Goal: Task Accomplishment & Management: Use online tool/utility

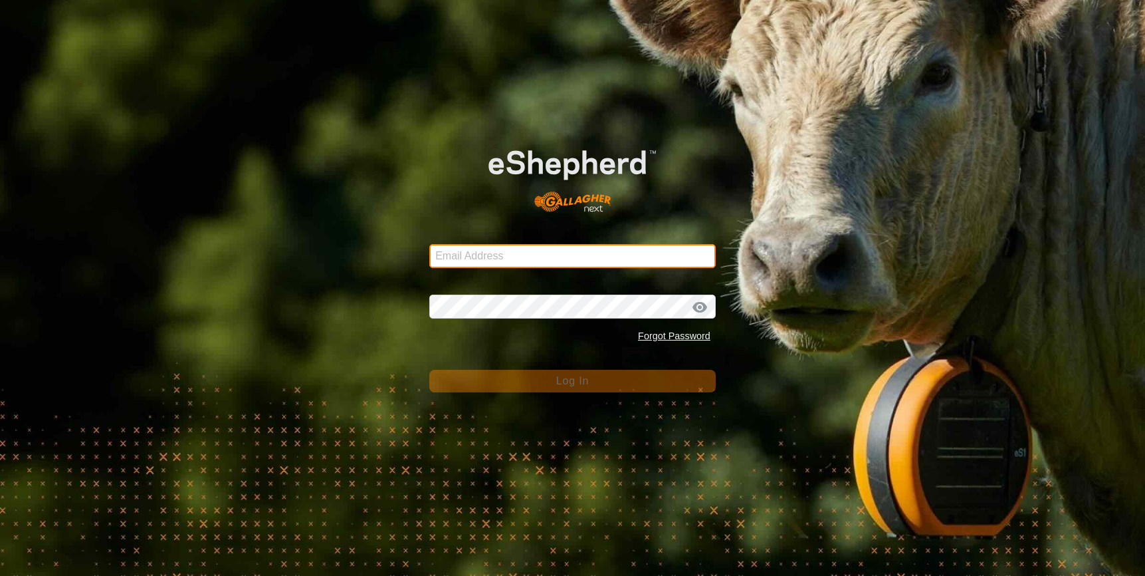
type input "[EMAIL_ADDRESS][DOMAIN_NAME]"
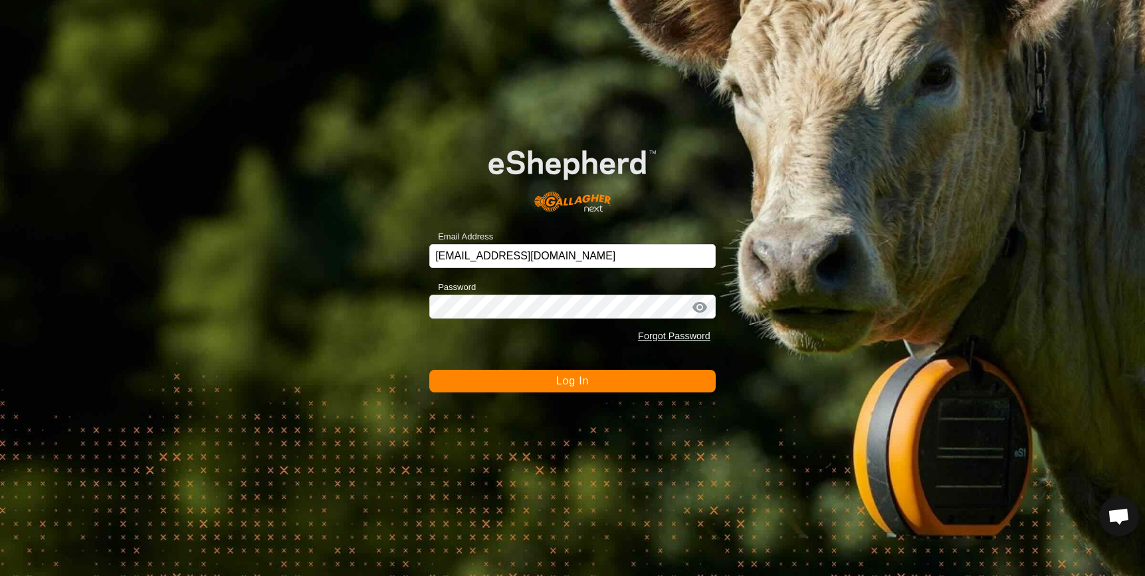
click at [517, 378] on button "Log In" at bounding box center [572, 381] width 287 height 23
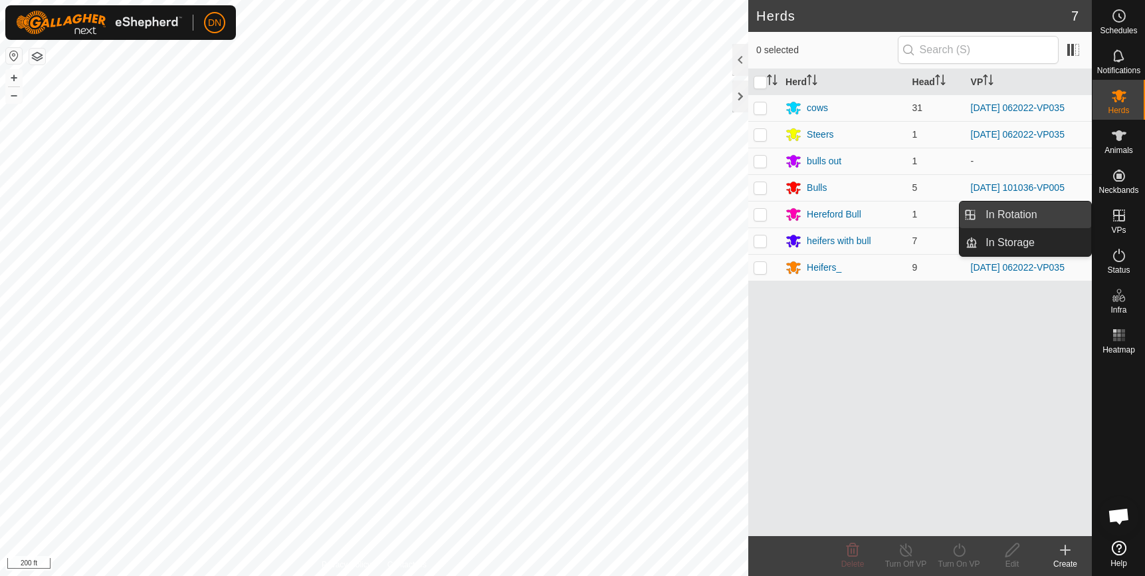
click at [1029, 210] on link "In Rotation" at bounding box center [1035, 214] width 114 height 27
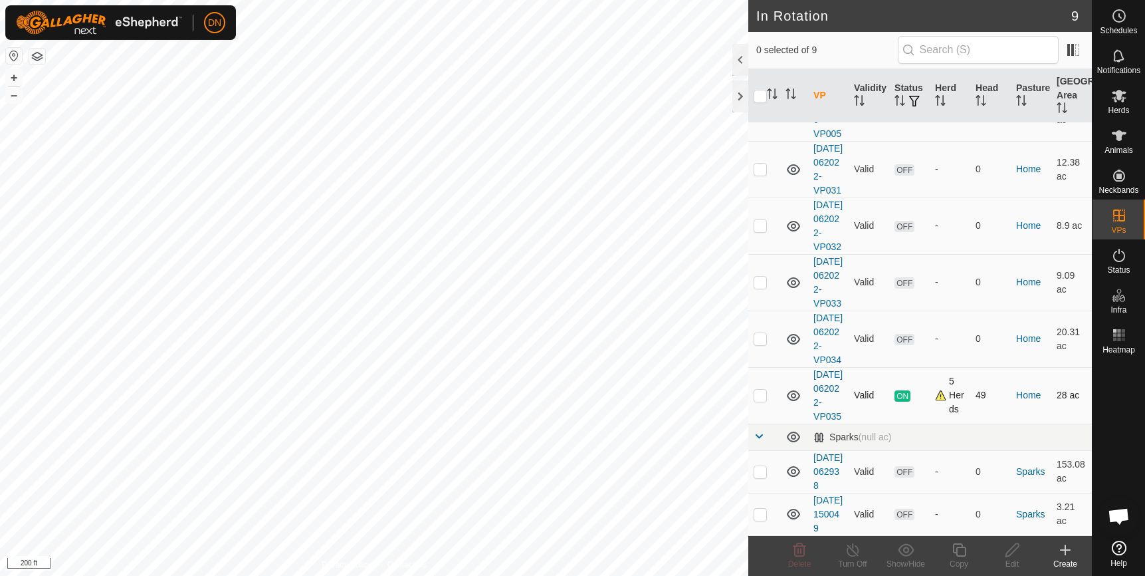
scroll to position [247, 0]
click at [758, 390] on p-checkbox at bounding box center [760, 395] width 13 height 11
checkbox input "true"
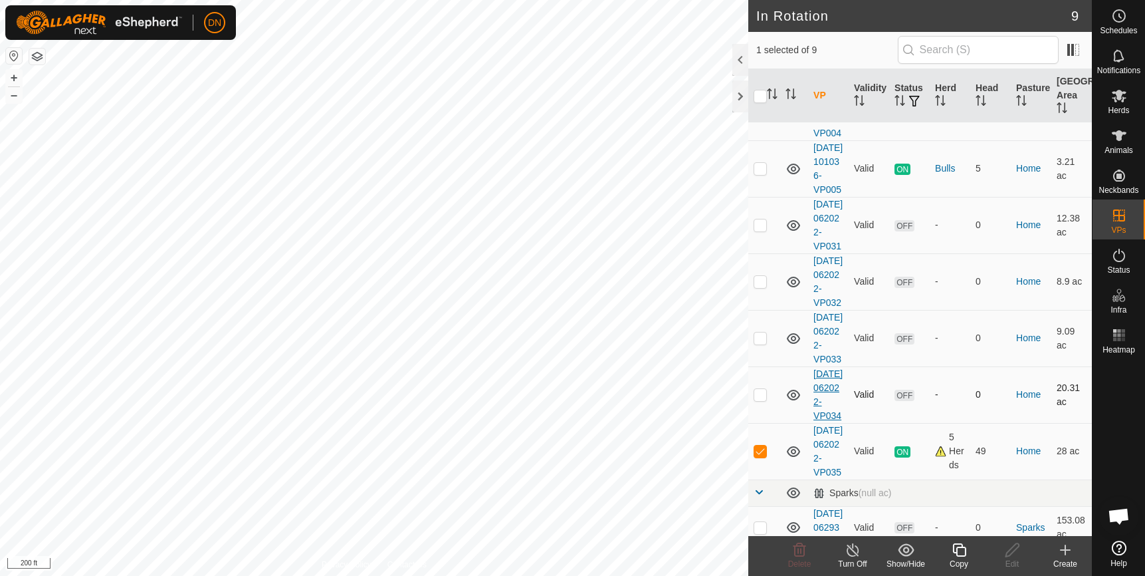
scroll to position [48, 0]
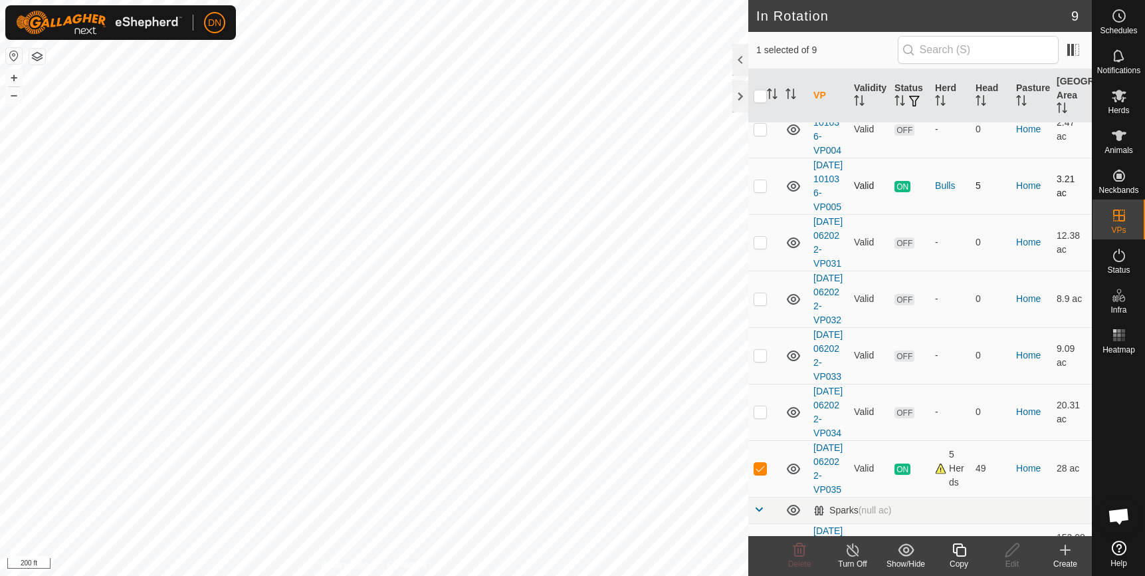
click at [759, 191] on p-checkbox at bounding box center [760, 185] width 13 height 11
checkbox input "true"
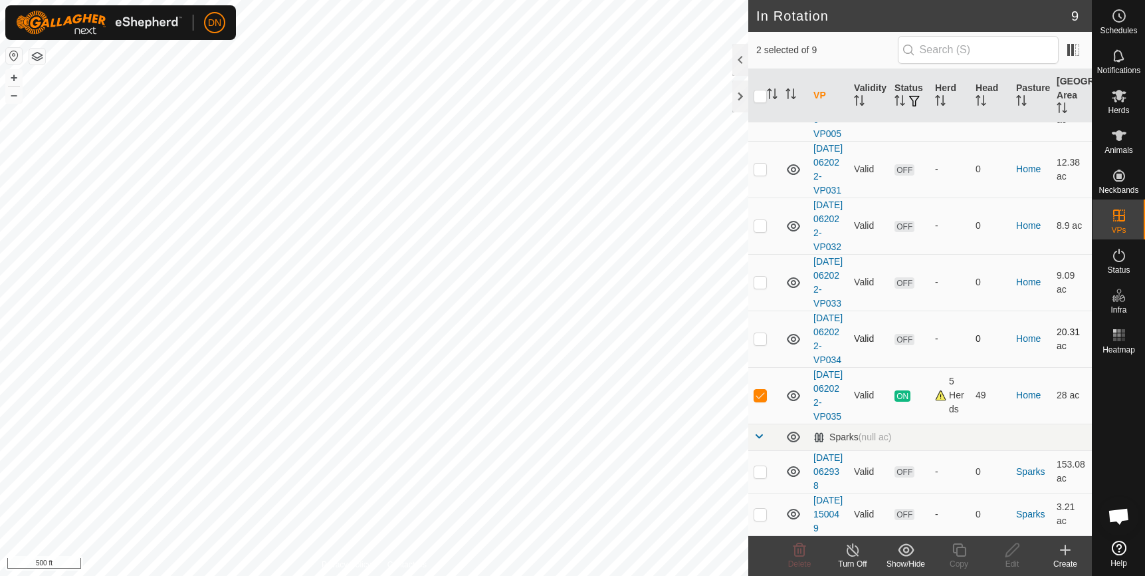
scroll to position [181, 0]
click at [763, 400] on p-checkbox at bounding box center [760, 395] width 13 height 11
checkbox input "false"
click at [955, 550] on icon at bounding box center [959, 550] width 17 height 16
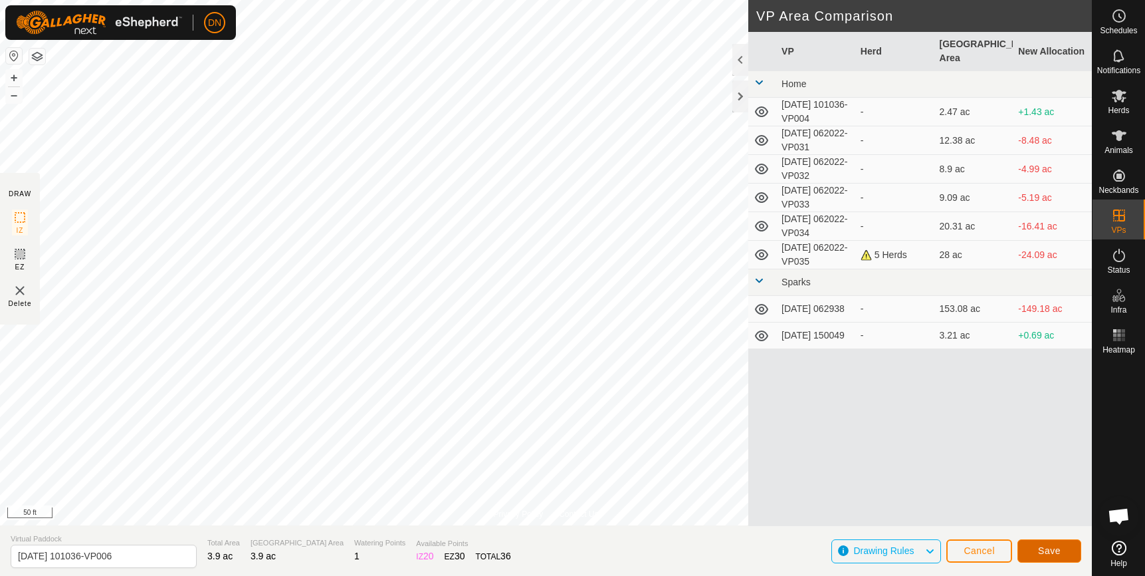
click at [1056, 549] on span "Save" at bounding box center [1049, 550] width 23 height 11
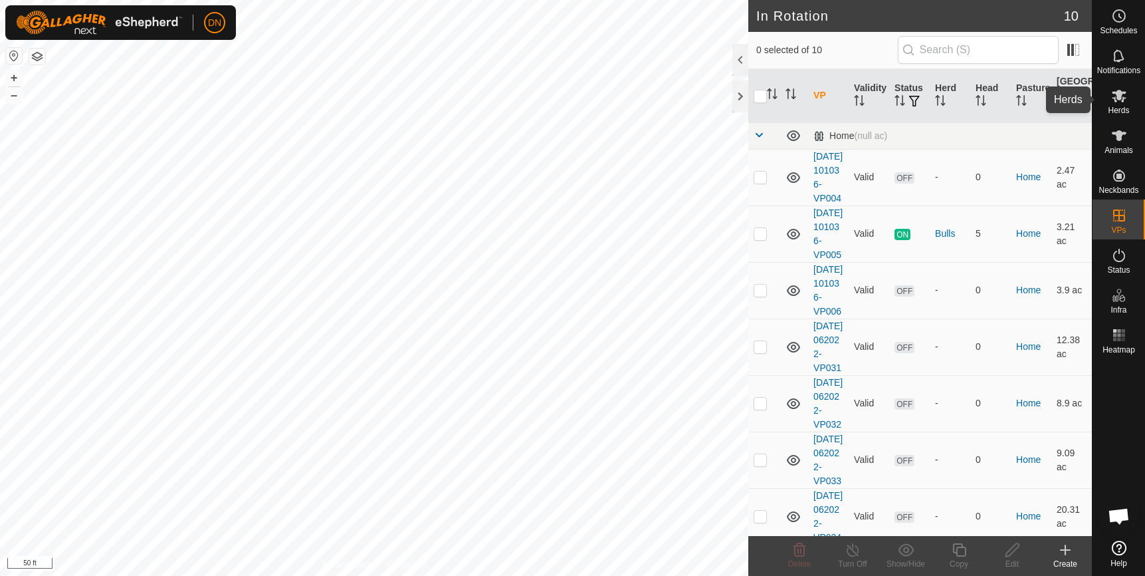
click at [1119, 94] on icon at bounding box center [1119, 96] width 15 height 13
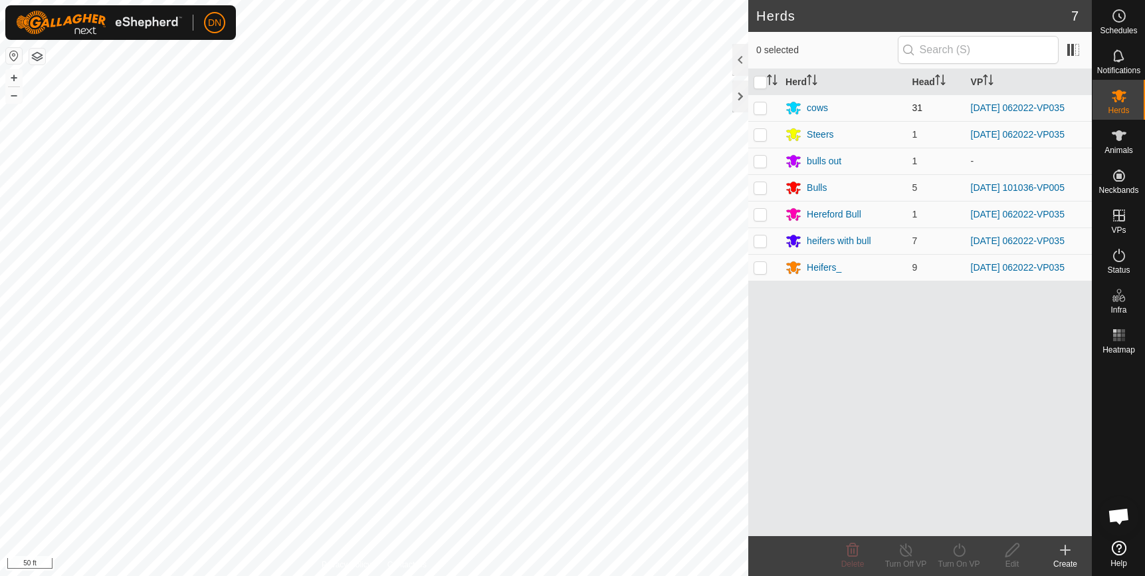
click at [764, 107] on p-checkbox at bounding box center [760, 107] width 13 height 11
checkbox input "true"
click at [758, 131] on p-checkbox at bounding box center [760, 134] width 13 height 11
checkbox input "true"
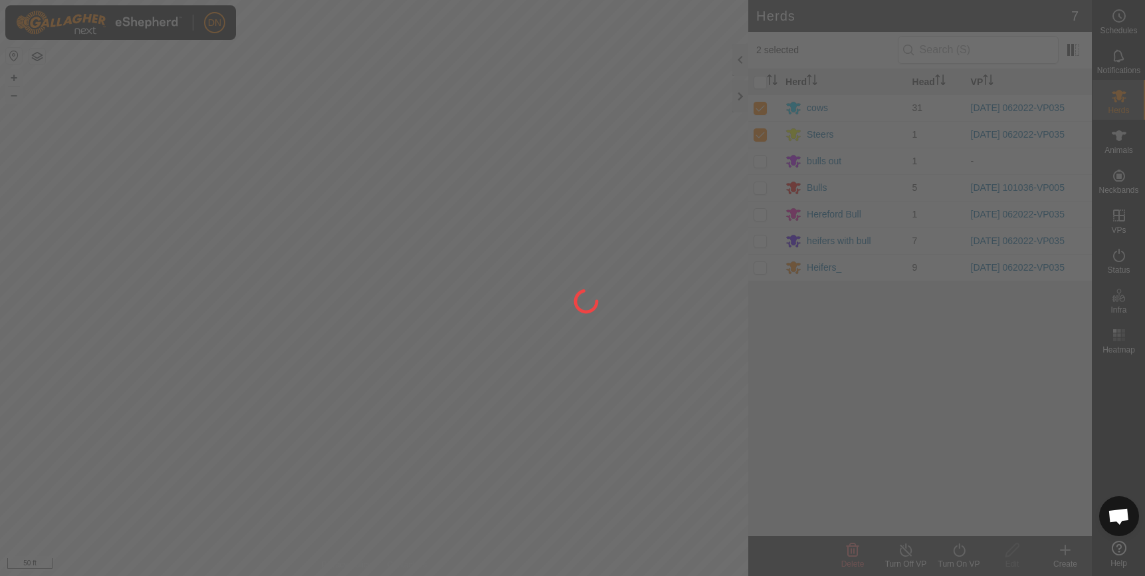
click at [756, 213] on div at bounding box center [572, 288] width 1145 height 576
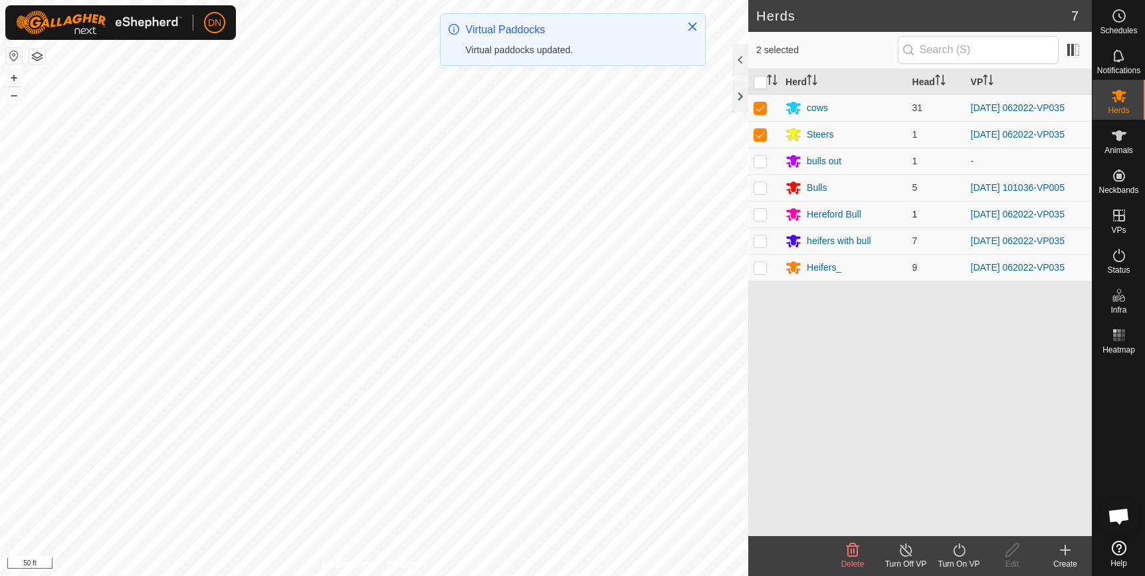
click at [762, 215] on p-checkbox at bounding box center [760, 214] width 13 height 11
checkbox input "true"
click at [757, 239] on p-checkbox at bounding box center [760, 240] width 13 height 11
checkbox input "true"
click at [763, 266] on p-checkbox at bounding box center [760, 267] width 13 height 11
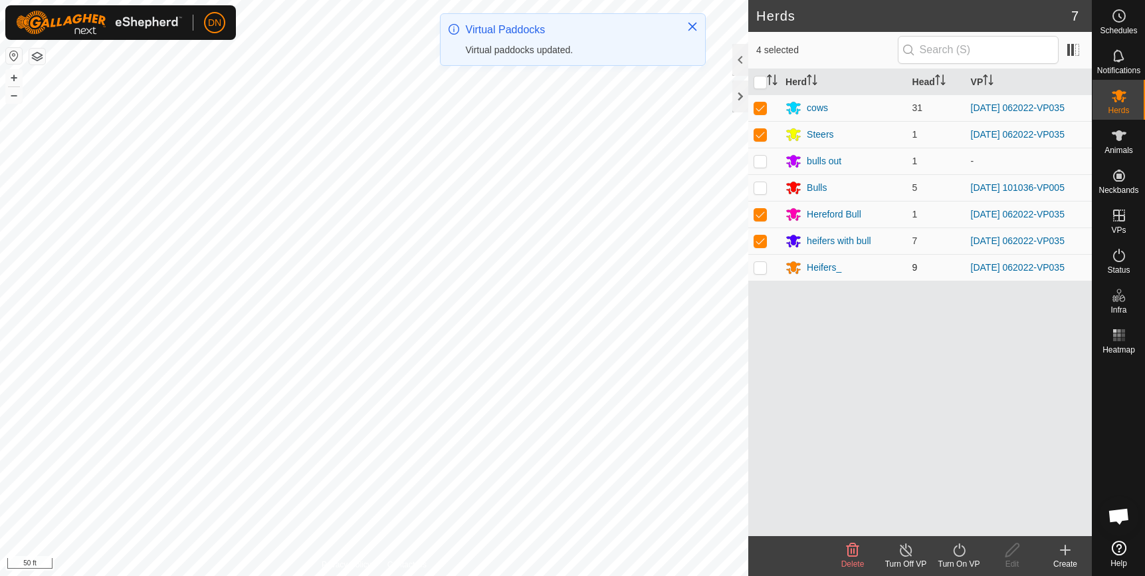
checkbox input "true"
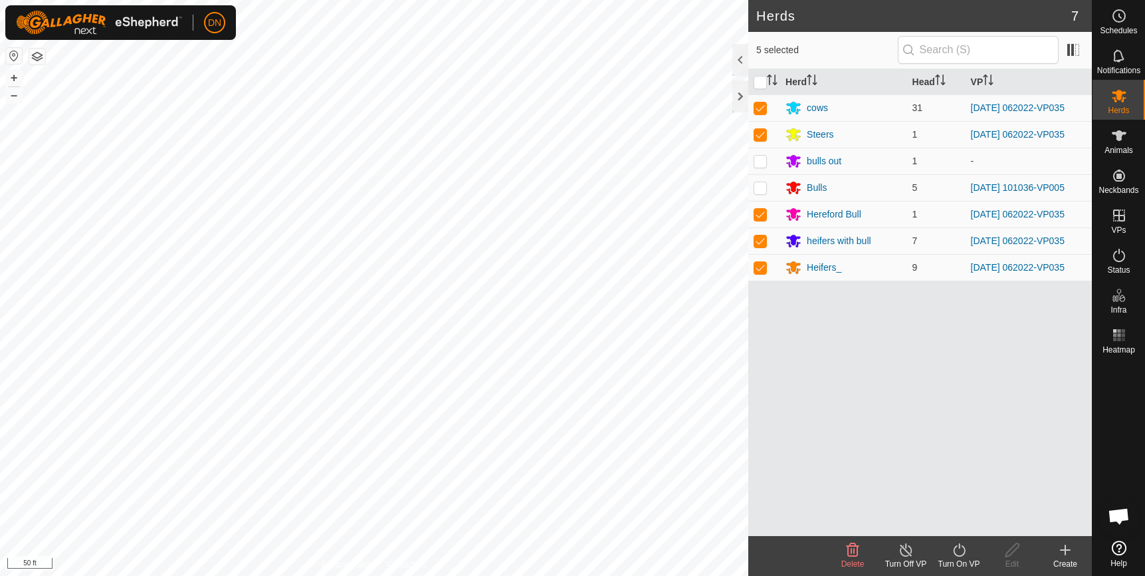
click at [966, 552] on icon at bounding box center [959, 550] width 17 height 16
click at [957, 525] on link "Now" at bounding box center [999, 520] width 132 height 27
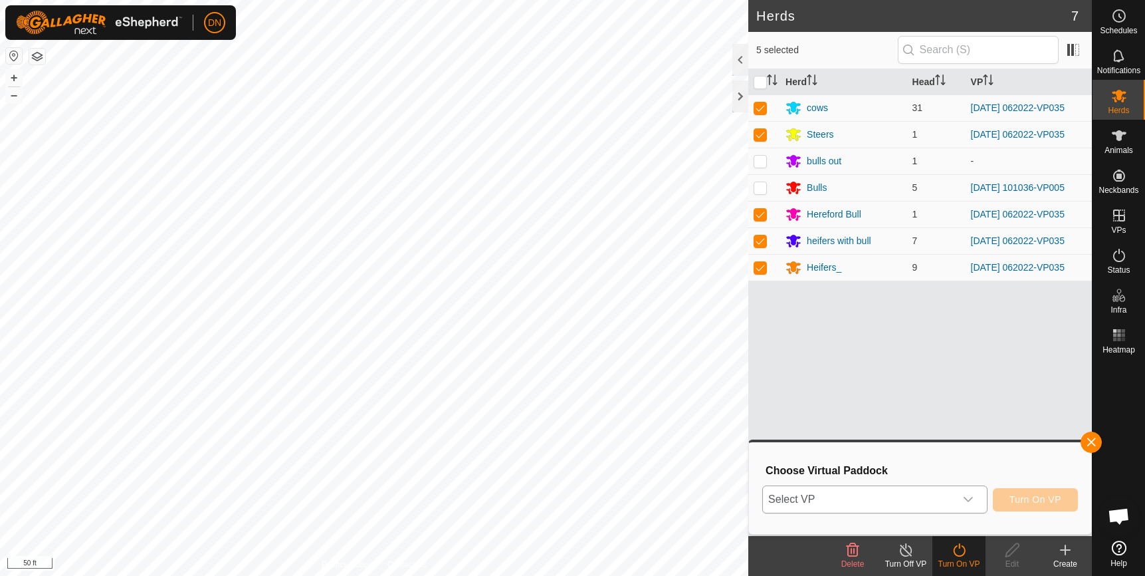
click at [970, 497] on icon "dropdown trigger" at bounding box center [968, 499] width 11 height 11
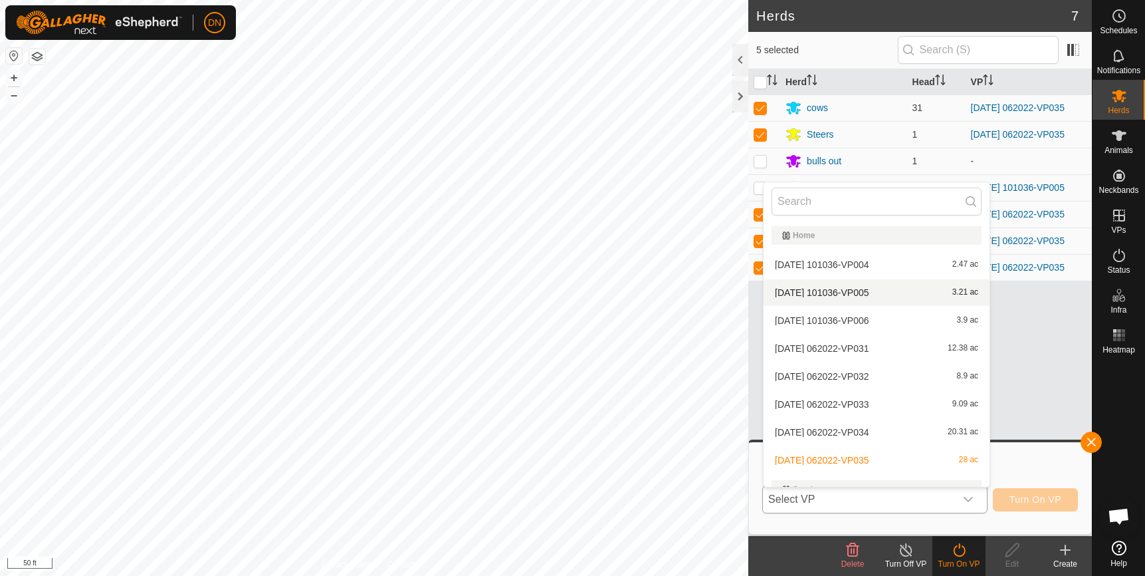
click at [855, 293] on li "[DATE] 101036-VP005 3.21 ac" at bounding box center [877, 292] width 226 height 27
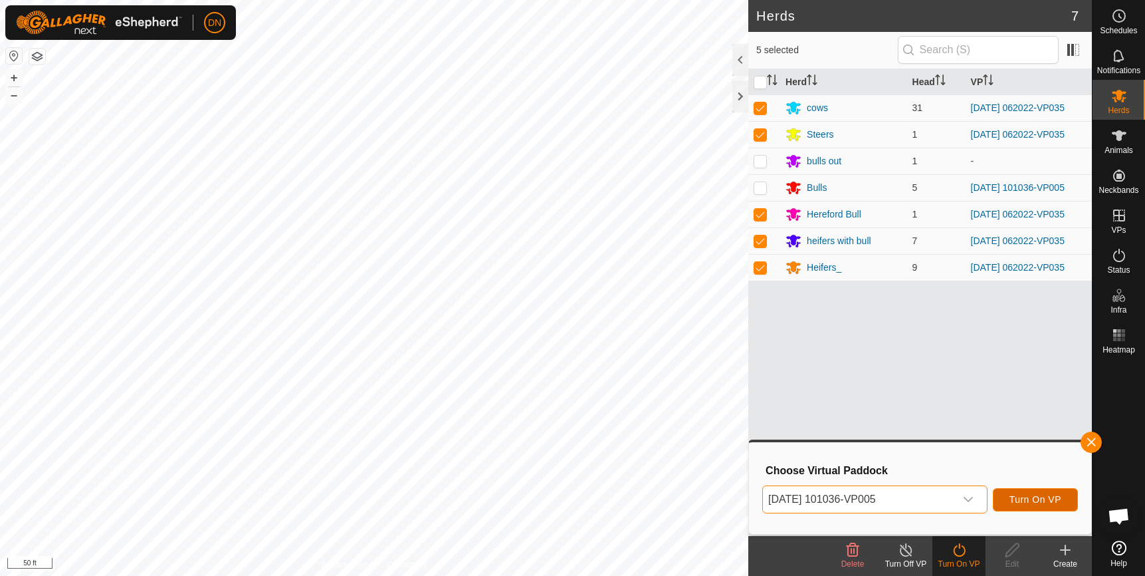
click at [1027, 494] on span "Turn On VP" at bounding box center [1036, 499] width 52 height 11
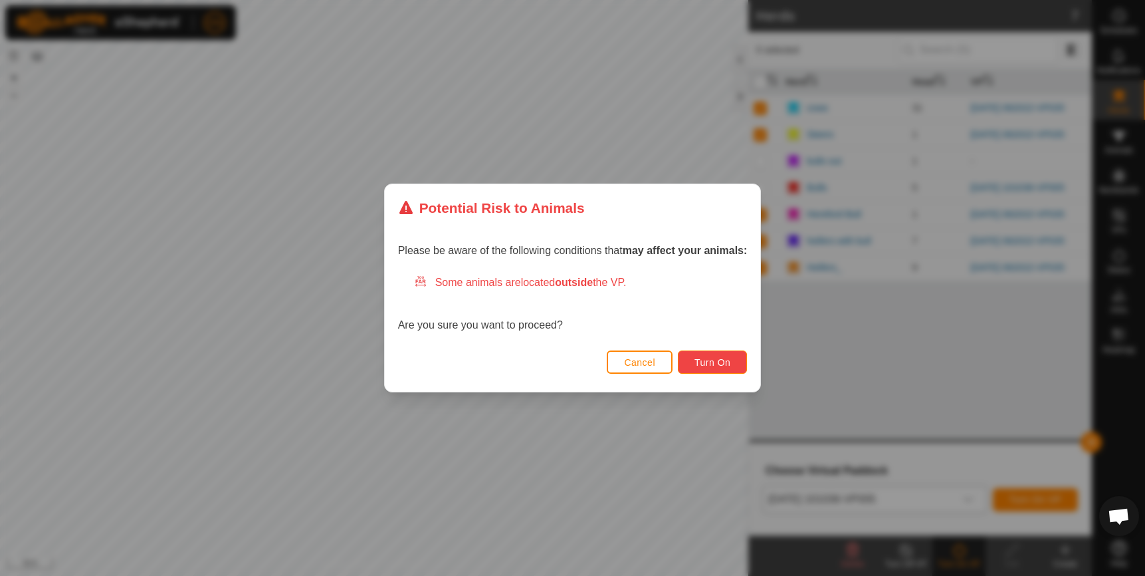
click at [715, 360] on span "Turn On" at bounding box center [713, 362] width 36 height 11
